Goal: Check status: Check status

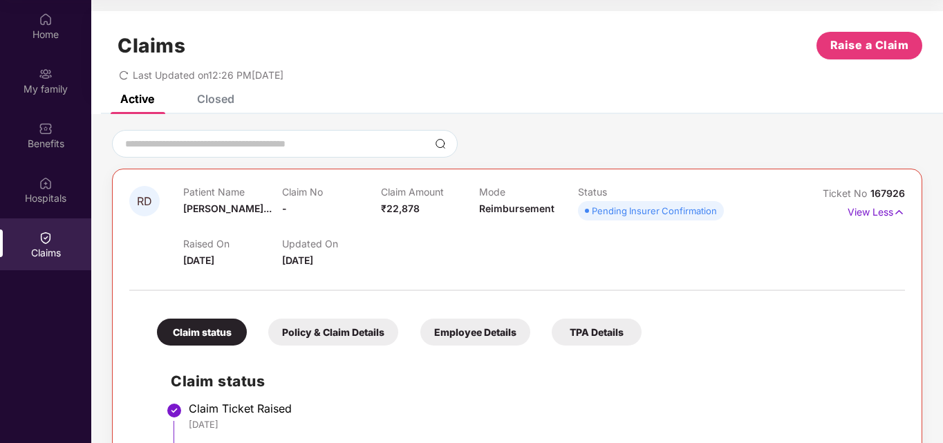
scroll to position [219, 0]
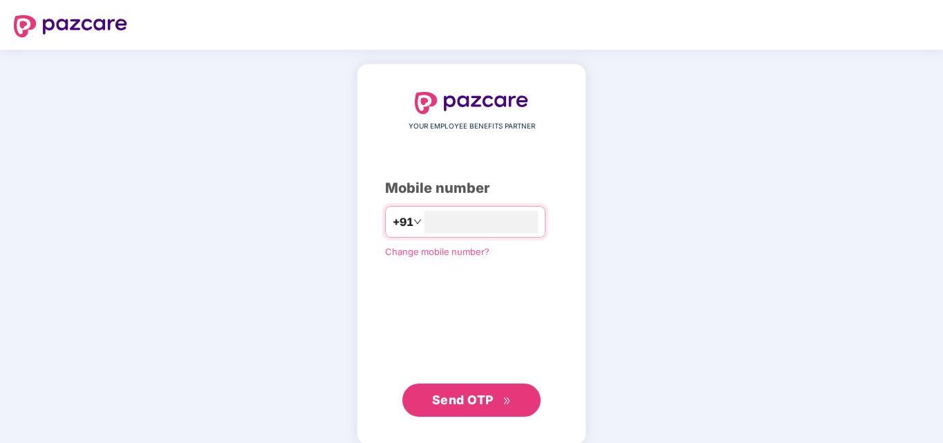
type input "**********"
click at [478, 393] on span "Send OTP" at bounding box center [463, 398] width 62 height 15
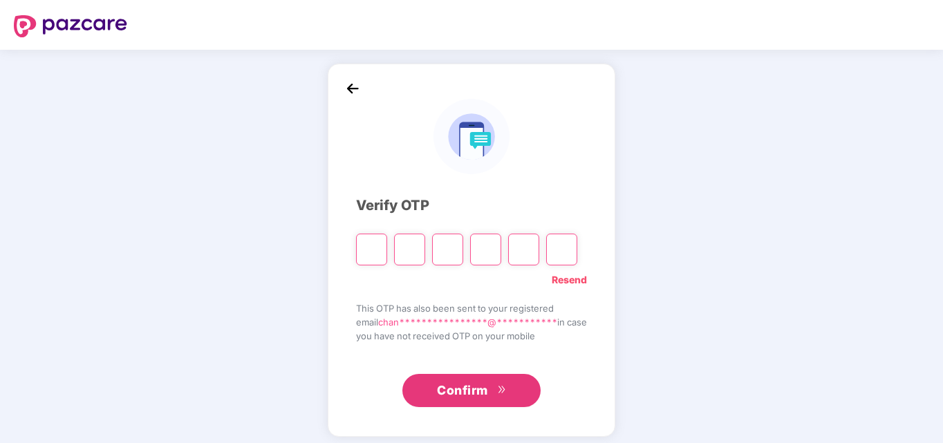
type input "*"
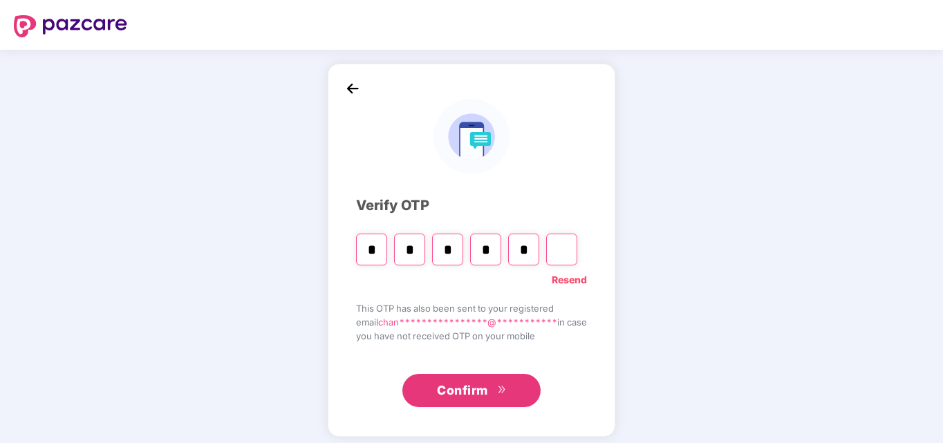
type input "*"
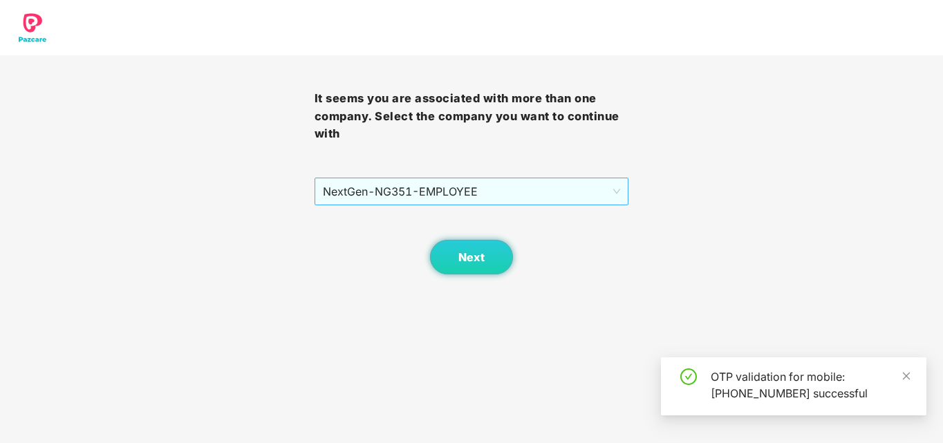
click at [581, 188] on span "NextGen - NG351 - EMPLOYEE" at bounding box center [472, 191] width 298 height 26
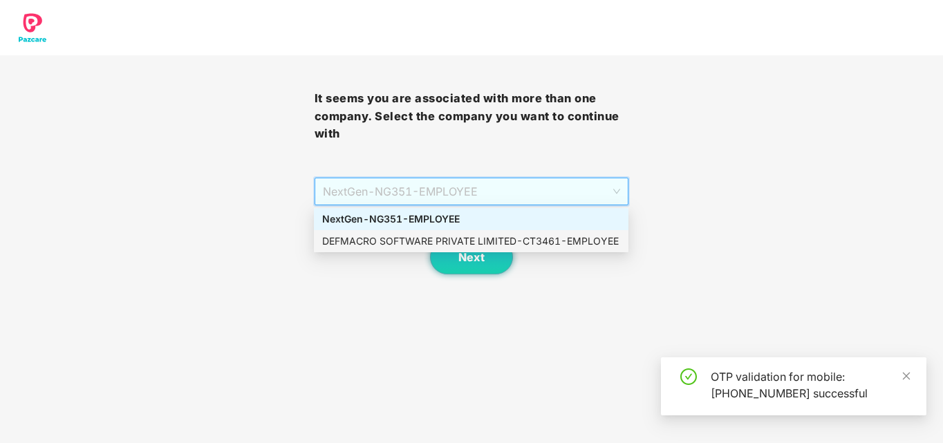
click at [470, 239] on div "DEFMACRO SOFTWARE PRIVATE LIMITED - CT3461 - EMPLOYEE" at bounding box center [471, 241] width 298 height 15
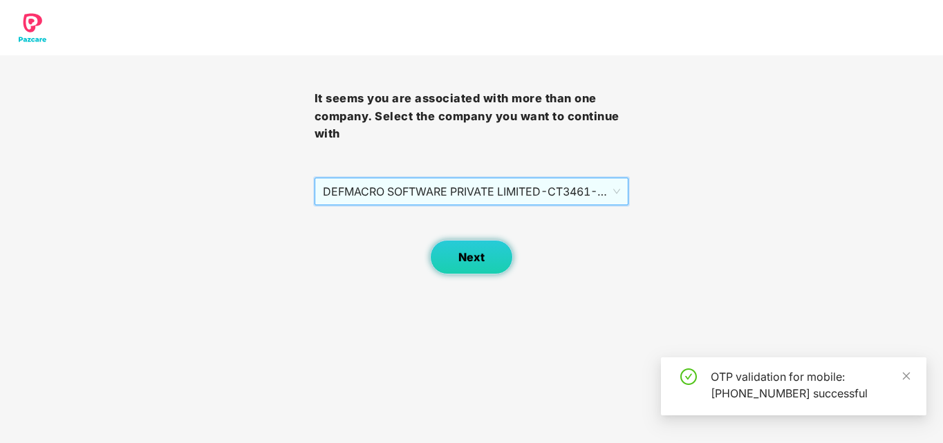
click at [478, 254] on span "Next" at bounding box center [471, 257] width 26 height 13
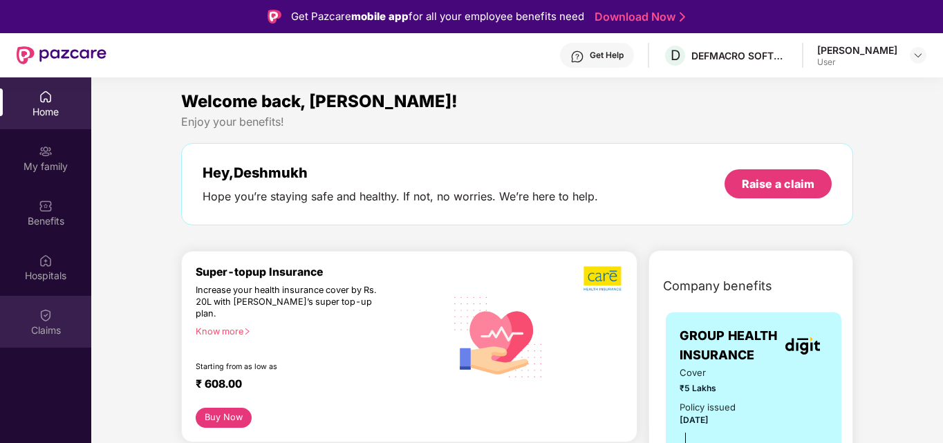
click at [42, 322] on img at bounding box center [46, 315] width 14 height 14
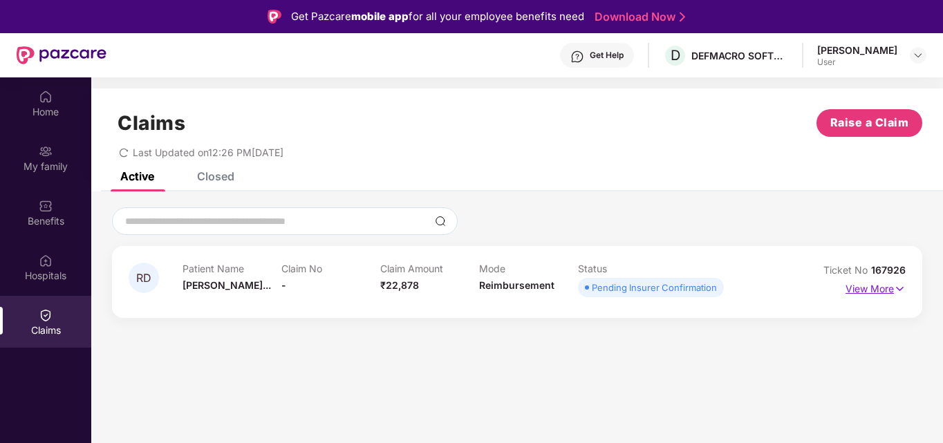
click at [894, 286] on img at bounding box center [900, 288] width 12 height 15
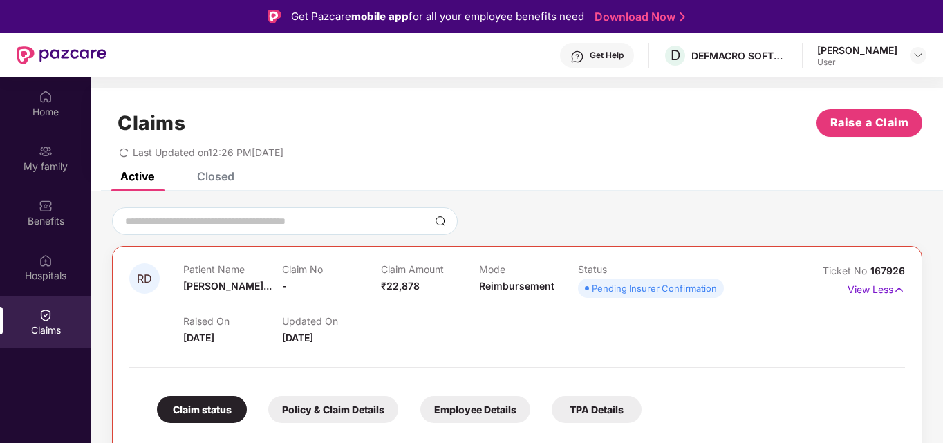
scroll to position [77, 0]
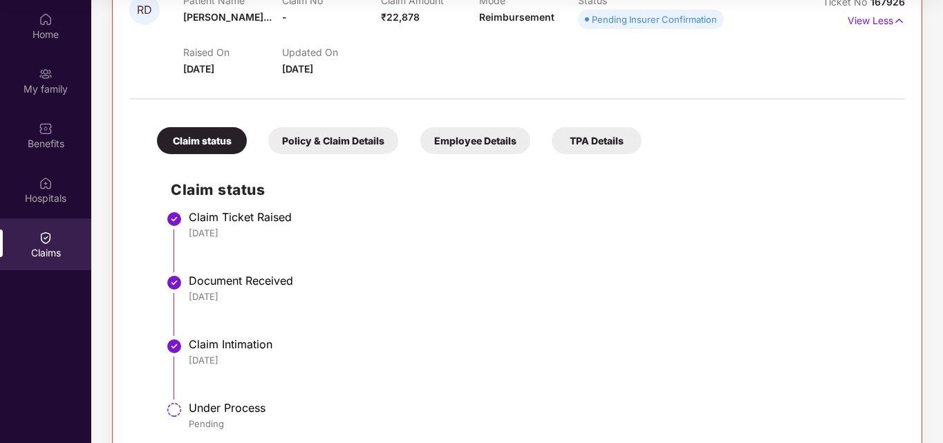
scroll to position [219, 0]
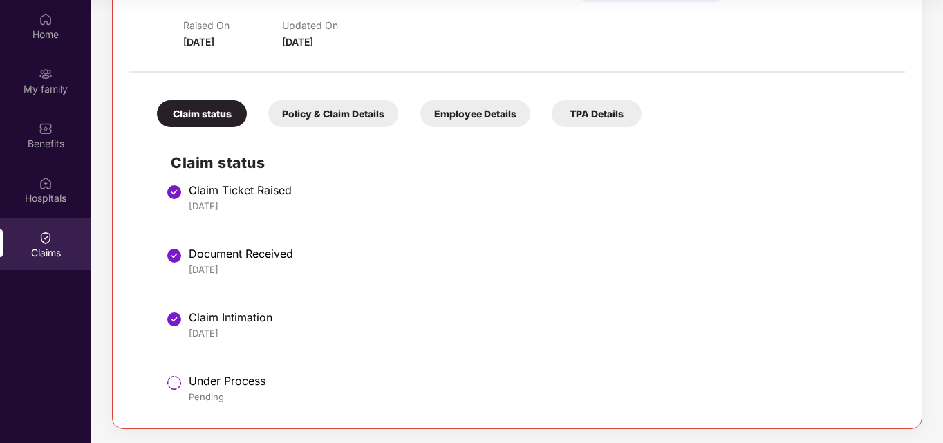
click at [602, 115] on div "TPA Details" at bounding box center [597, 113] width 90 height 27
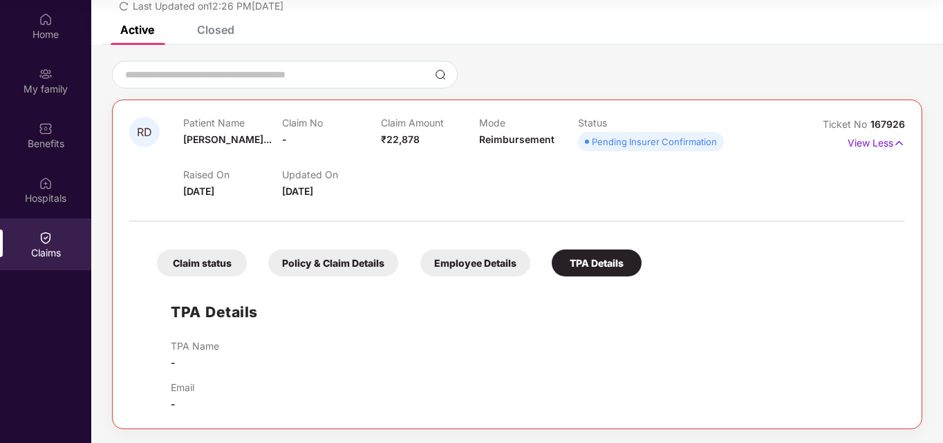
scroll to position [69, 0]
click at [489, 263] on div "Employee Details" at bounding box center [475, 263] width 110 height 27
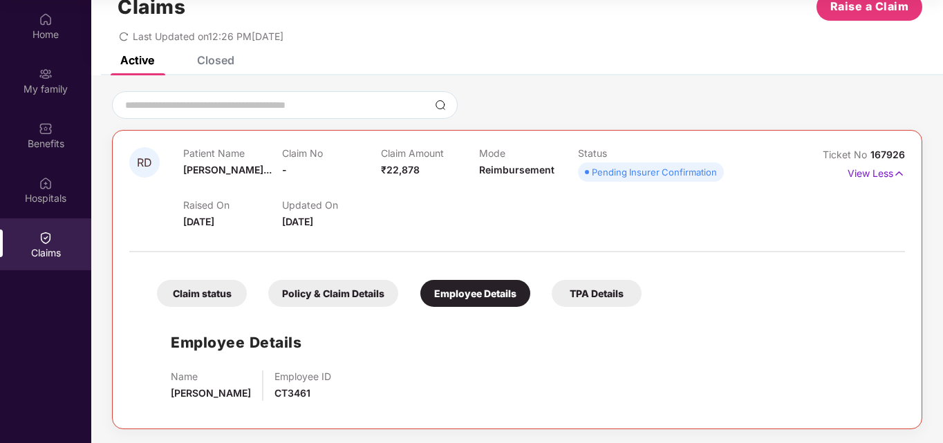
click at [357, 300] on div "Policy & Claim Details" at bounding box center [333, 293] width 130 height 27
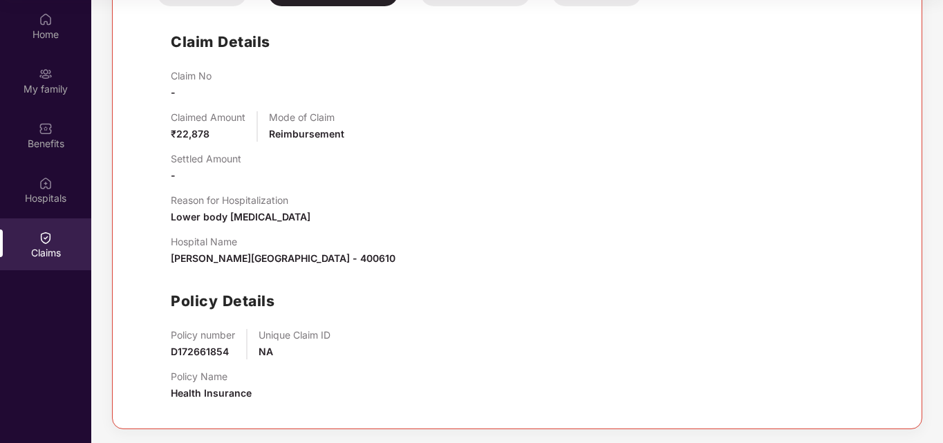
scroll to position [0, 0]
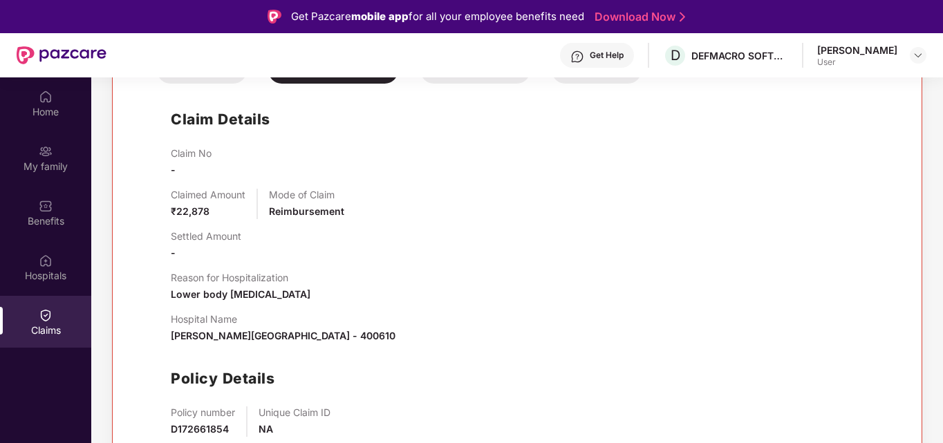
click at [868, 219] on div "Claimed Amount ₹22,878 Mode of Claim Reimbursement" at bounding box center [531, 204] width 721 height 30
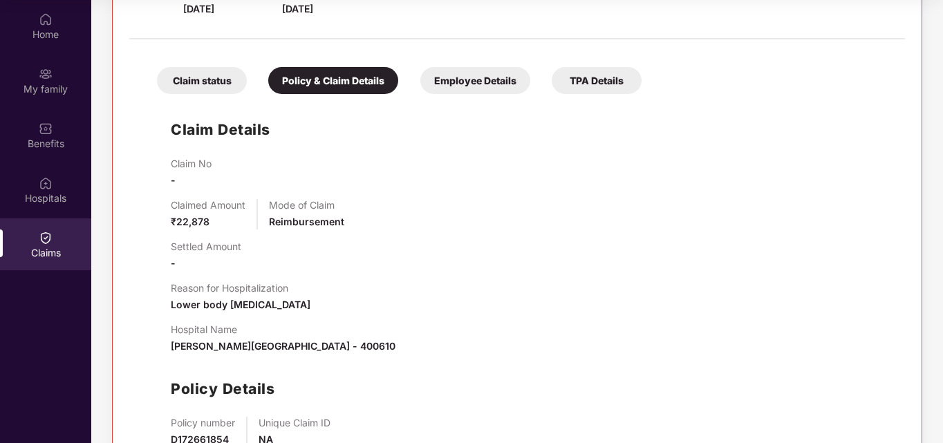
scroll to position [201, 0]
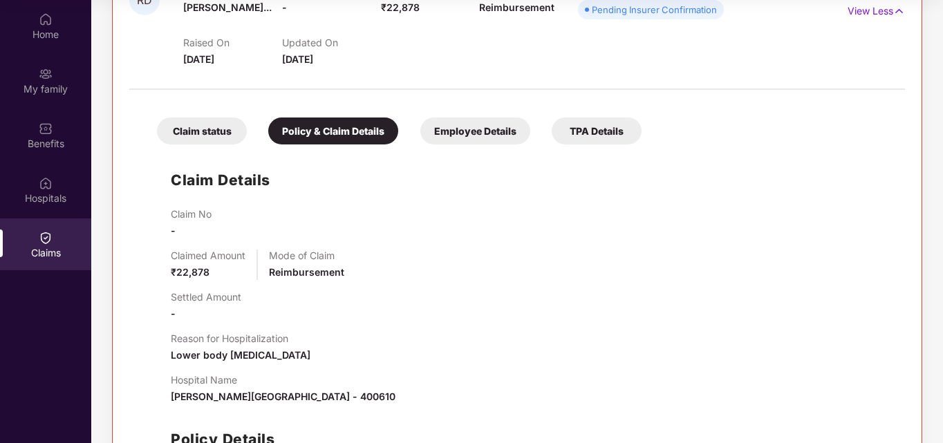
click at [212, 128] on div "Claim status" at bounding box center [202, 131] width 90 height 27
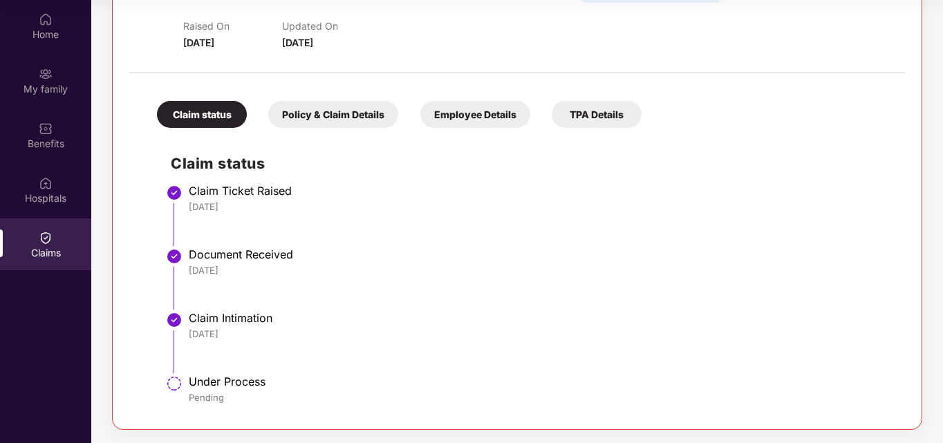
scroll to position [219, 0]
drag, startPoint x: 514, startPoint y: 122, endPoint x: 267, endPoint y: 286, distance: 296.9
click at [267, 286] on div "Claim status Policy & Claim Details Employee Details TPA Details Claim status C…" at bounding box center [517, 246] width 776 height 333
drag, startPoint x: 341, startPoint y: 251, endPoint x: 494, endPoint y: 395, distance: 209.9
click at [494, 395] on ul "Claim Ticket Raised 23 Aug 2025 Document Received 23 Aug 2025 Claim Intimation …" at bounding box center [531, 300] width 721 height 224
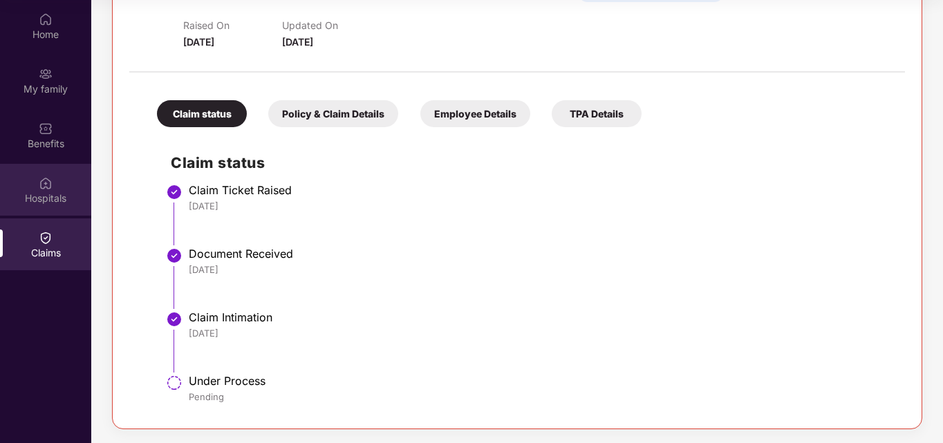
click at [46, 198] on div "Hospitals" at bounding box center [45, 199] width 91 height 14
